Goal: Communication & Community: Answer question/provide support

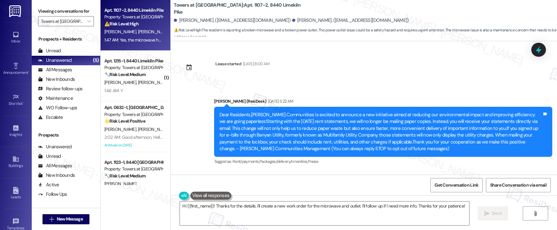
scroll to position [1269, 0]
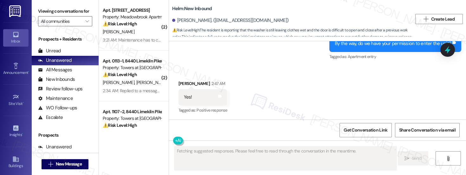
scroll to position [4, 0]
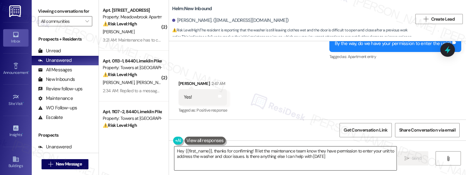
type textarea "Hey {{first_name}}, thanks for confirming! I'll let the maintenance team know t…"
click at [273, 150] on textarea "Hey {{first_name}}, thanks for confirming! I'll let the maintenance team know t…" at bounding box center [286, 159] width 222 height 24
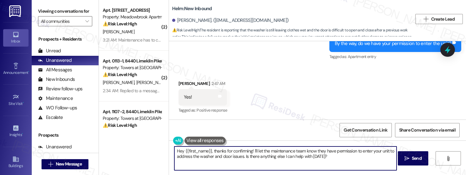
click at [273, 150] on textarea "Hey {{first_name}}, thanks for confirming! I'll let the maintenance team know t…" at bounding box center [286, 159] width 222 height 24
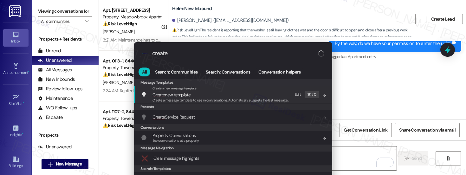
type input "create"
click at [232, 122] on div "Create Service Request Add shortcut" at bounding box center [233, 117] width 198 height 14
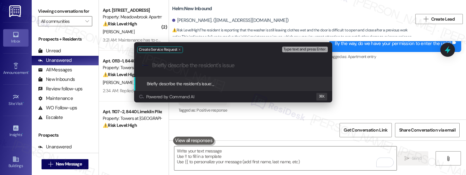
paste input "Washer issue appears to be ongoing/repeated."
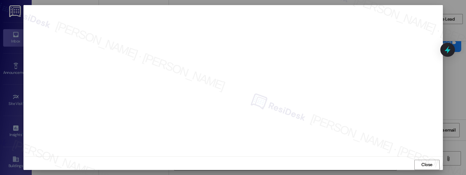
scroll to position [0, 0]
click at [424, 161] on span "Close" at bounding box center [427, 161] width 11 height 7
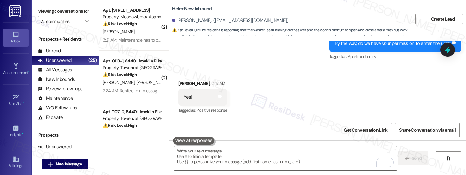
scroll to position [3, 0]
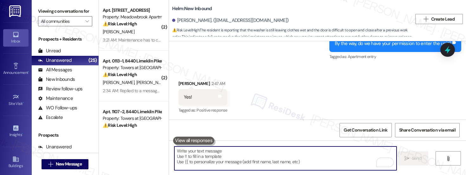
click at [270, 147] on textarea "To enrich screen reader interactions, please activate Accessibility in Grammarl…" at bounding box center [286, 159] width 222 height 24
click at [227, 155] on textarea "To enrich screen reader interactions, please activate Accessibility in Grammarl…" at bounding box center [286, 159] width 222 height 24
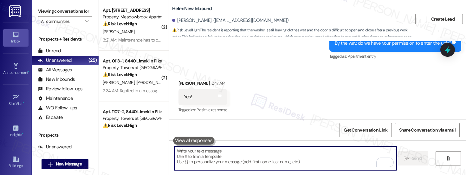
scroll to position [265, 0]
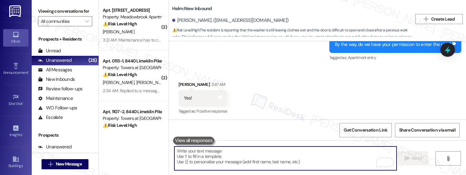
click at [214, 156] on textarea "To enrich screen reader interactions, please activate Accessibility in Grammarl…" at bounding box center [286, 159] width 222 height 24
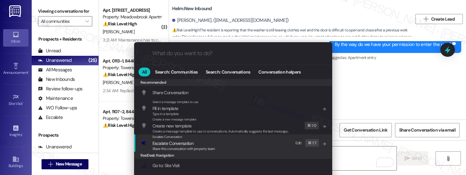
click at [188, 147] on span "Share this conversation with property team" at bounding box center [184, 149] width 63 height 4
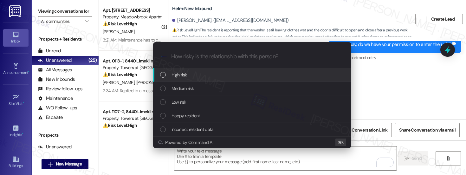
click at [191, 74] on div "High risk" at bounding box center [253, 74] width 186 height 7
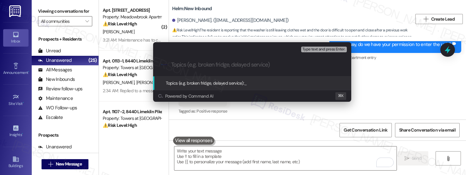
paste input "Work Order# 12918137 - Washer/Dryer Repeated Issue"
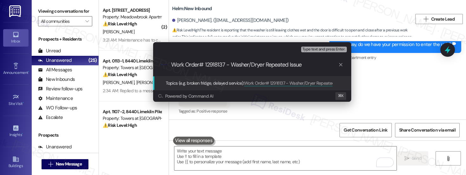
click at [168, 60] on div ".cls-1{fill:#0a055f;}.cls-2{fill:#0cc4c4;} resideskLogoBlueOrange Work Order# 1…" at bounding box center [252, 65] width 198 height 23
click at [169, 63] on div ".cls-1{fill:#0a055f;}.cls-2{fill:#0cc4c4;} resideskLogoBlueOrange Work Order# 1…" at bounding box center [252, 65] width 198 height 23
click at [175, 65] on input "Work Order# 12918137 - Washer/Dryer Repeated Issue" at bounding box center [254, 65] width 167 height 7
paste input "Work order submitted by Residesk |"
type input "Work order submitted by Residesk | Work Order# 12918137 - Washer/Dryer Repeated…"
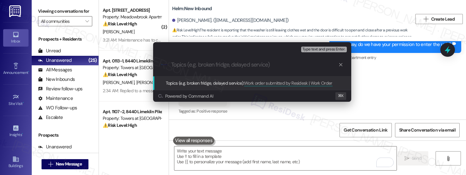
scroll to position [0, 0]
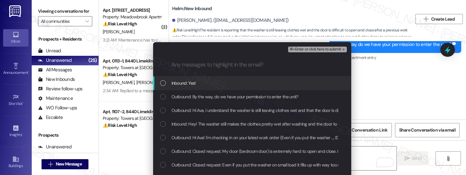
click at [213, 82] on div "Inbound: Yes!" at bounding box center [253, 83] width 186 height 7
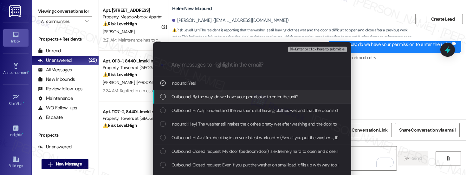
click at [214, 97] on span "Outbound: By the way, do we have your permission to enter the unit?" at bounding box center [235, 96] width 127 height 7
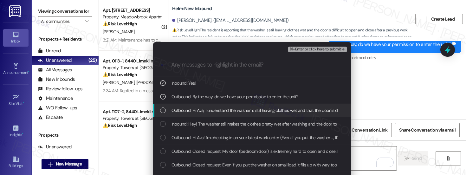
click at [214, 109] on span "Outbound: Hi Ava, I understand the washer is still leaving clothes wet and that…" at bounding box center [371, 110] width 399 height 7
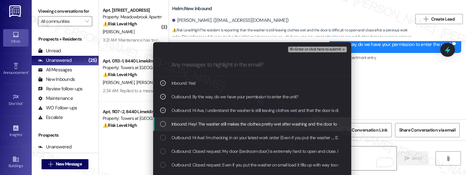
click at [215, 123] on span "Inbound: Hey! The washer still makes the clothes pretty wet after washing and t…" at bounding box center [299, 124] width 254 height 7
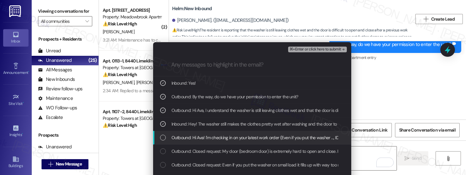
click at [215, 140] on span "Outbound: Hi Ava! I'm checking in on your latest work order (Even if you put th…" at bounding box center [397, 137] width 451 height 7
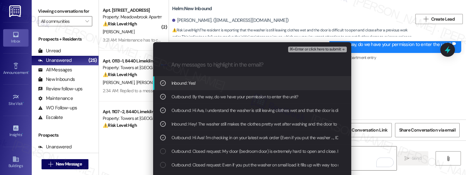
click at [321, 52] on button "⌘+Enter or click here to submit" at bounding box center [317, 50] width 58 height 6
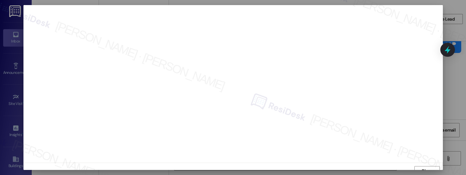
scroll to position [6, 0]
click at [434, 167] on button "Close" at bounding box center [427, 165] width 25 height 10
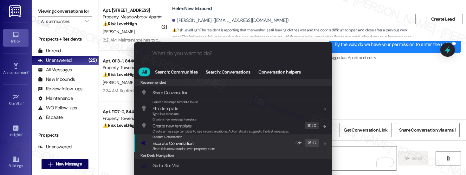
click at [242, 146] on div "Escalate Conversation Escalate Conversation Share this conversation with proper…" at bounding box center [234, 143] width 186 height 17
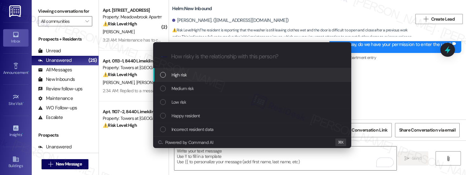
click at [242, 74] on div "High risk" at bounding box center [253, 74] width 186 height 7
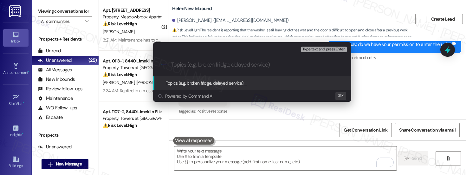
paste input "Work order submitted by Residesk | Work Order# 12918137 - Washer/Dryer Repeated…"
type input "Work order submitted by Residesk | Work Order# 12918137 - Washer/Dryer Repeated…"
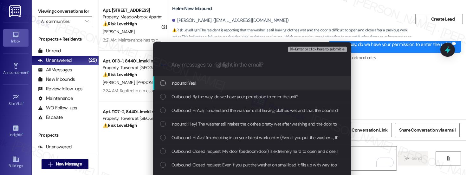
click at [213, 84] on div "Inbound: Yes!" at bounding box center [253, 83] width 186 height 7
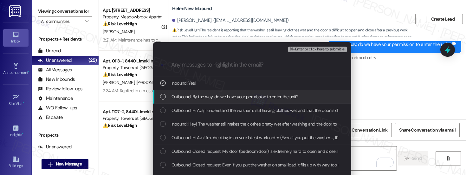
click at [207, 98] on span "Outbound: By the way, do we have your permission to enter the unit?" at bounding box center [235, 96] width 127 height 7
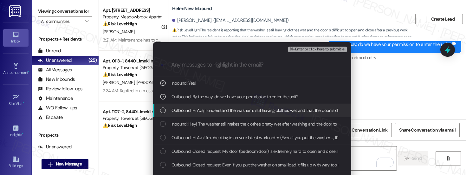
click at [201, 110] on span "Outbound: Hi Ava, I understand the washer is still leaving clothes wet and that…" at bounding box center [371, 110] width 399 height 7
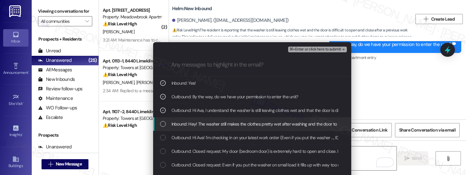
click at [194, 127] on span "Inbound: Hey! The washer still makes the clothes pretty wet after washing and t…" at bounding box center [299, 124] width 254 height 7
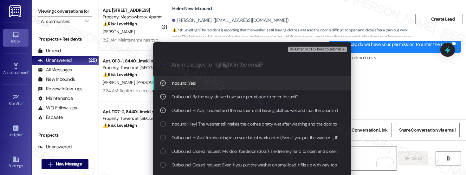
click at [320, 46] on div "⌘+Enter or click here to submit" at bounding box center [318, 49] width 60 height 8
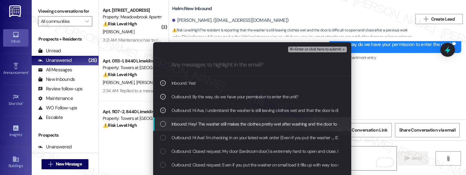
click at [253, 128] on div "Inbound: Hey! The washer still makes the clothes pretty wet after washing and t…" at bounding box center [252, 124] width 198 height 14
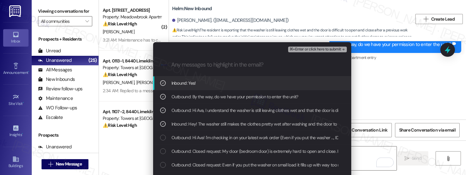
click at [305, 49] on span "⌘+Enter or click here to submit" at bounding box center [315, 49] width 51 height 4
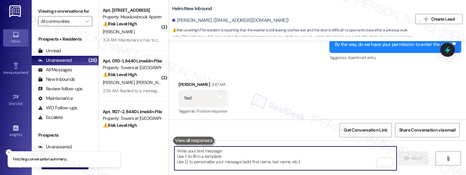
click at [305, 49] on div "Sent via SMS [PERSON_NAME] (ResiDesk) 2:46 AM Hi Ava, I understand the washer i…" at bounding box center [317, 14] width 297 height 105
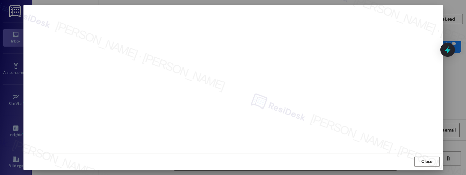
scroll to position [266, 0]
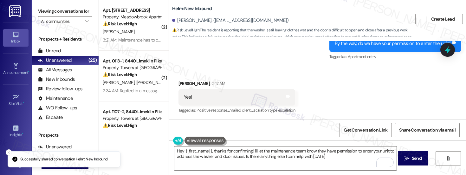
type textarea "Hey {{first_name}}, thanks for confirming! I'll let the maintenance team know t…"
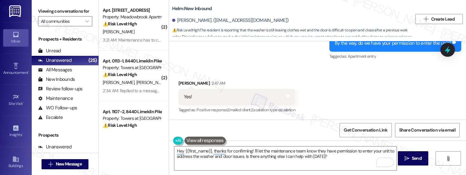
scroll to position [4, 0]
click at [332, 152] on textarea "Hey {{first_name}}, thanks for confirming! I'll let the maintenance team know t…" at bounding box center [286, 159] width 222 height 24
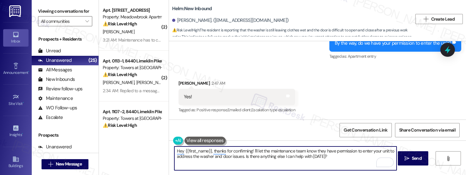
scroll to position [0, 0]
click at [328, 157] on textarea "Hey {{first_name}}, thanks for confirming! I'll let the maintenance team know t…" at bounding box center [286, 159] width 222 height 24
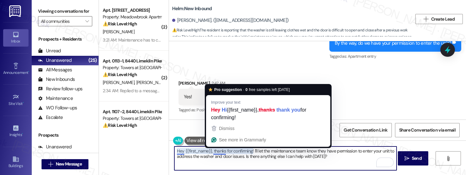
click at [212, 150] on textarea "Hey {{first_name}}, thanks for confirming! I'll let the maintenance team know t…" at bounding box center [286, 159] width 222 height 24
click at [246, 155] on textarea "Hey {{first_name}}, thanks for confirming! I'll let the maintenance team know t…" at bounding box center [286, 159] width 222 height 24
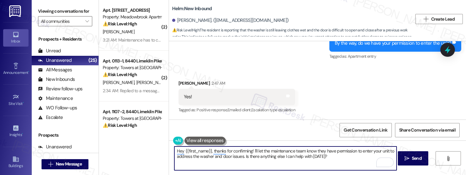
click at [267, 158] on textarea "Hey {{first_name}}, thanks for confirming! I'll let the maintenance team know t…" at bounding box center [286, 159] width 222 height 24
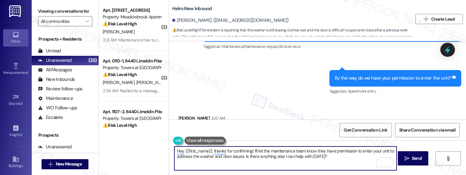
scroll to position [266, 0]
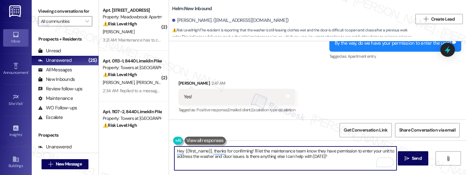
click at [325, 149] on textarea "Hey {{first_name}}, thanks for confirming! I'll let the maintenance team know t…" at bounding box center [286, 159] width 222 height 24
click at [327, 153] on textarea "Hey {{first_name}}, thanks for confirming! I'll let the maintenance team know t…" at bounding box center [286, 159] width 222 height 24
click at [411, 155] on span "Send" at bounding box center [417, 158] width 12 height 7
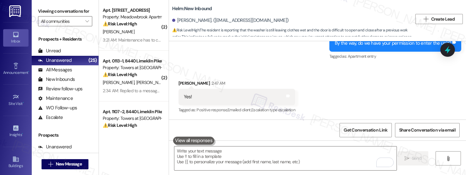
click at [185, 137] on button at bounding box center [193, 141] width 41 height 8
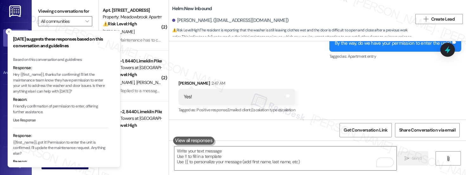
click at [28, 123] on button "Use Response" at bounding box center [24, 121] width 23 height 6
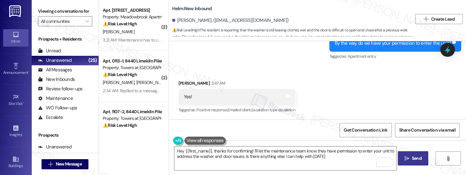
type textarea "Hey {{first_name}}, thanks for confirming! I'll let the maintenance team know t…"
click at [340, 155] on textarea "Hey {{first_name}}, thanks for confirming! I'll let the maintenance team know t…" at bounding box center [286, 159] width 222 height 24
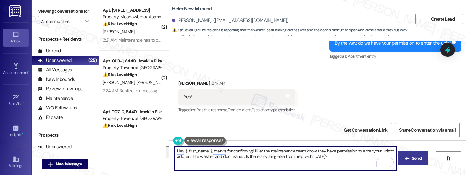
drag, startPoint x: 326, startPoint y: 155, endPoint x: 161, endPoint y: 145, distance: 166.0
click at [161, 145] on div "( 2 ) Apt. [STREET_ADDRESS] Property: Meadowbrook Apartments ⚠️ Risk Level: Hig…" at bounding box center [282, 87] width 367 height 175
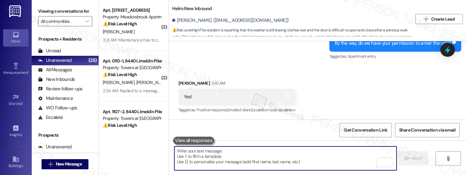
click at [248, 153] on textarea "To enrich screen reader interactions, please activate Accessibility in Grammarl…" at bounding box center [286, 159] width 222 height 24
paste textarea "Hey Ava, thanks for confirming! I’ll let the maintenance team know they have pe…"
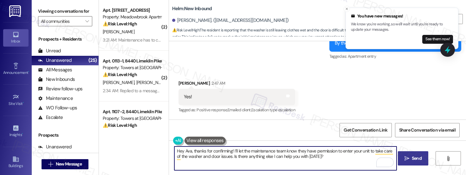
click at [336, 156] on textarea "Hey Ava, thanks for confirming! I’ll let the maintenance team know they have pe…" at bounding box center [286, 159] width 222 height 24
type textarea "Hey Ava, thanks for confirming! I’ll let the maintenance team know they have pe…"
click at [415, 157] on span "Send" at bounding box center [417, 158] width 10 height 7
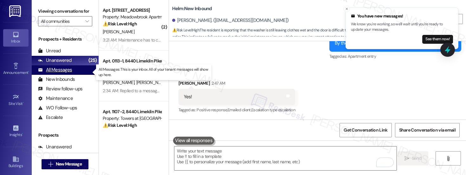
click at [63, 73] on div "All Messages" at bounding box center [55, 70] width 34 height 7
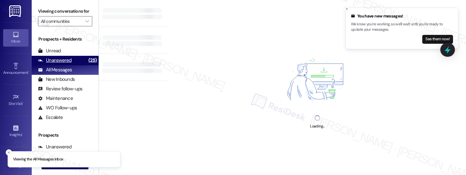
click at [62, 63] on div "Unanswered" at bounding box center [55, 60] width 34 height 7
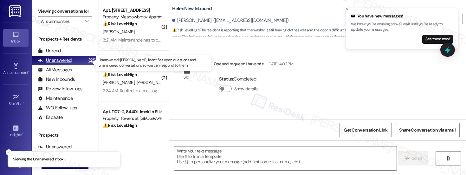
scroll to position [0, 0]
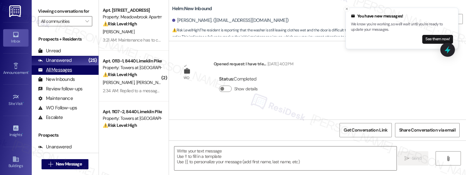
type textarea "Fetching suggested responses. Please feel free to read through the conversation…"
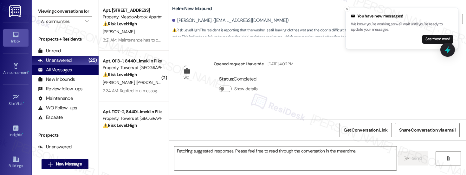
click at [59, 73] on div "All Messages" at bounding box center [55, 70] width 34 height 7
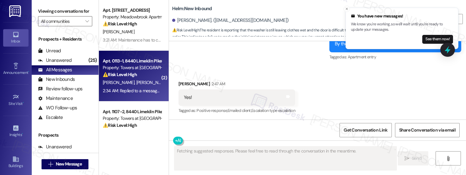
scroll to position [266, 0]
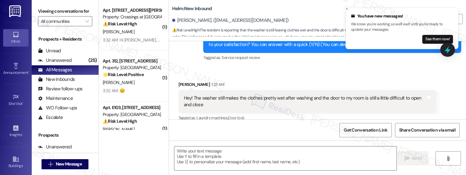
type textarea "Fetching suggested responses. Please feel free to read through the conversation…"
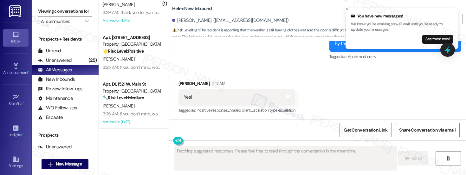
scroll to position [126, 0]
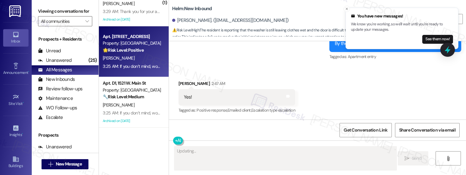
click at [123, 56] on div "[PERSON_NAME]" at bounding box center [132, 58] width 60 height 8
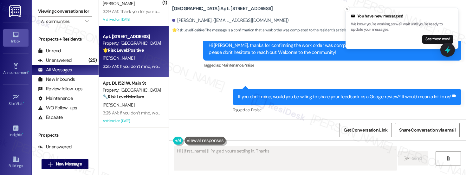
scroll to position [190, 0]
type textarea "Hi {{first_name}}! I'm glad you're settling in. Thanks for the positive feedbac…"
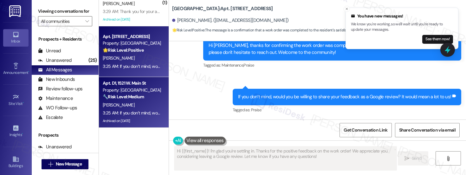
click at [124, 94] on strong "🔧 Risk Level: Medium" at bounding box center [123, 97] width 41 height 6
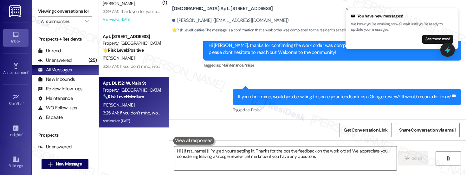
type textarea "Hi {{first_name}}! I'm glad you're settling in. Thanks for the positive feedbac…"
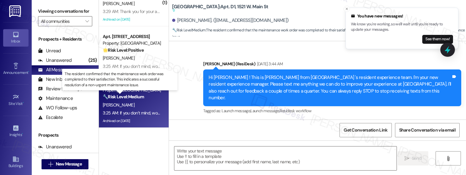
type textarea "Fetching suggested responses. Please feel free to read through the conversation…"
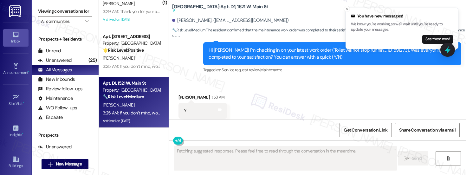
scroll to position [10250, 0]
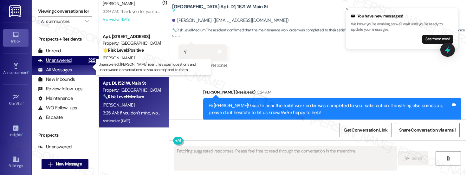
click at [65, 64] on div "Unanswered" at bounding box center [55, 60] width 34 height 7
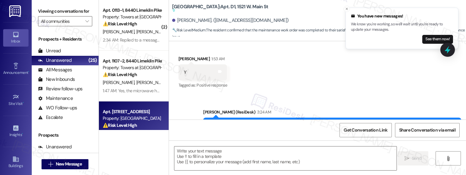
type textarea "Fetching suggested responses. Please feel free to read through the conversation…"
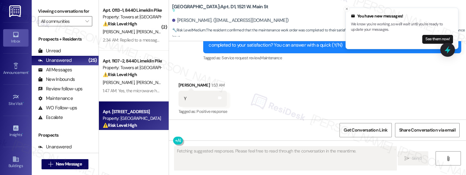
scroll to position [10144, 0]
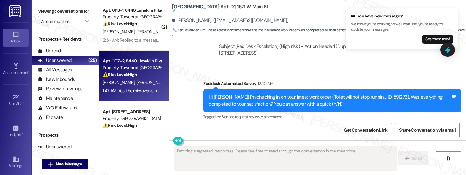
click at [129, 86] on div "[PERSON_NAME] [PERSON_NAME]" at bounding box center [132, 83] width 60 height 8
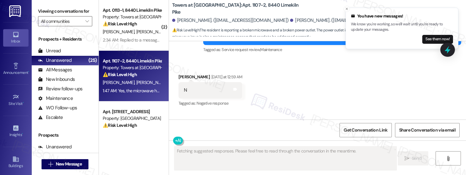
scroll to position [1417, 0]
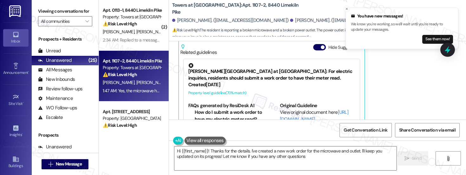
type textarea "Hi {{first_name}}! Thanks for the details. I've created a new work order for th…"
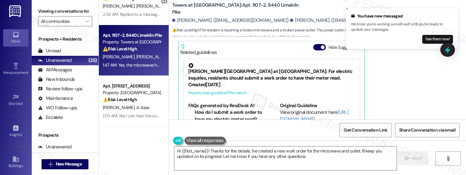
scroll to position [27, 0]
